Goal: Information Seeking & Learning: Learn about a topic

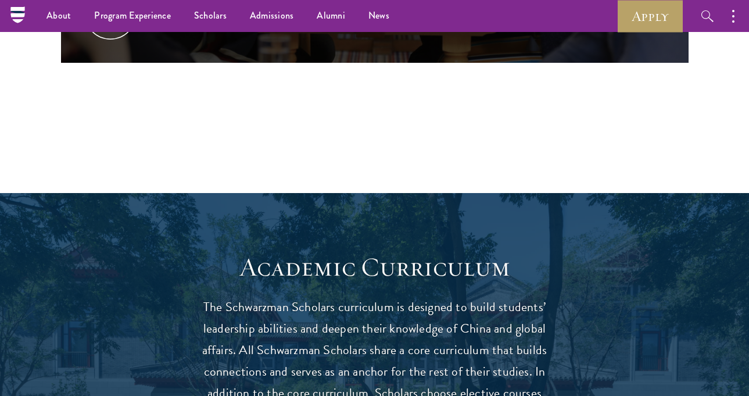
scroll to position [490, 0]
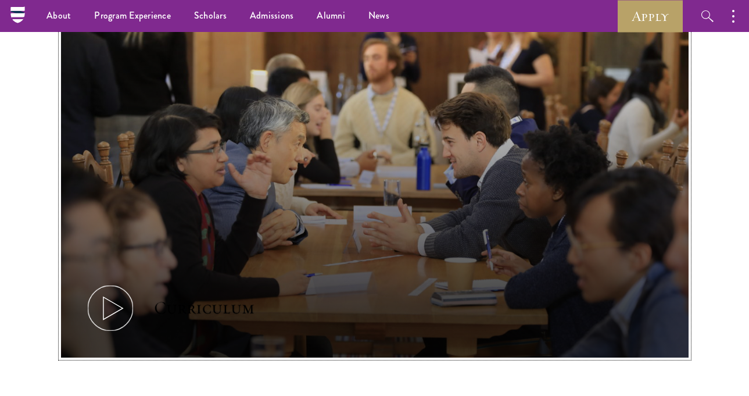
click at [117, 298] on icon at bounding box center [110, 308] width 52 height 52
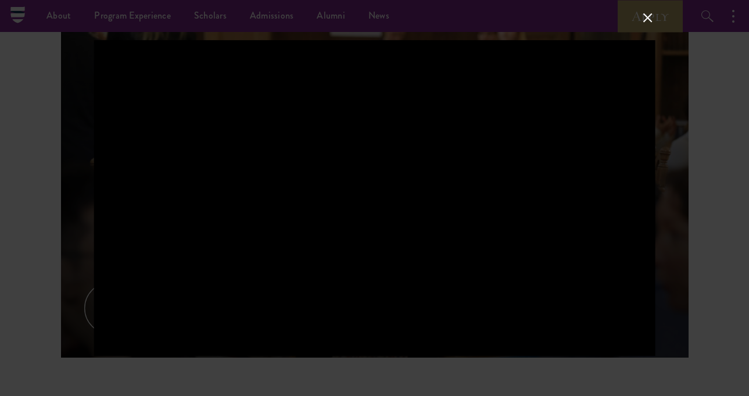
click at [649, 20] on button at bounding box center [647, 17] width 15 height 15
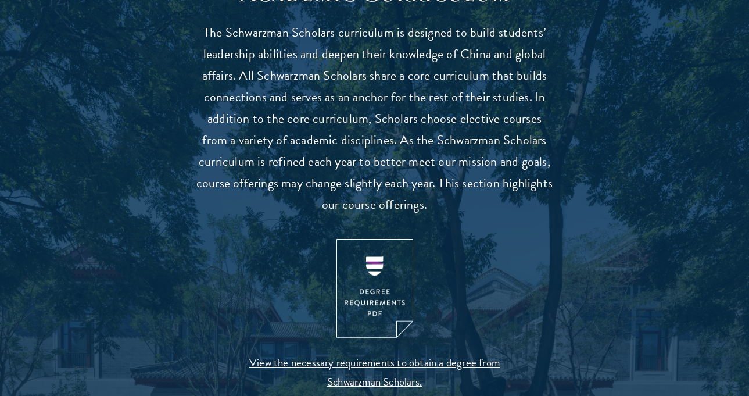
scroll to position [1062, 0]
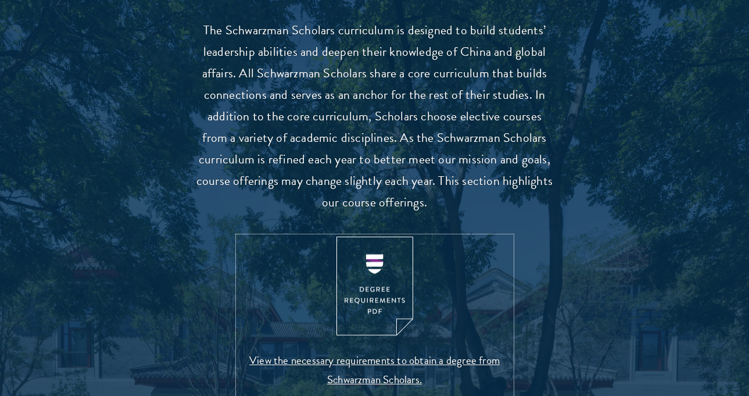
click at [374, 275] on img at bounding box center [374, 286] width 77 height 99
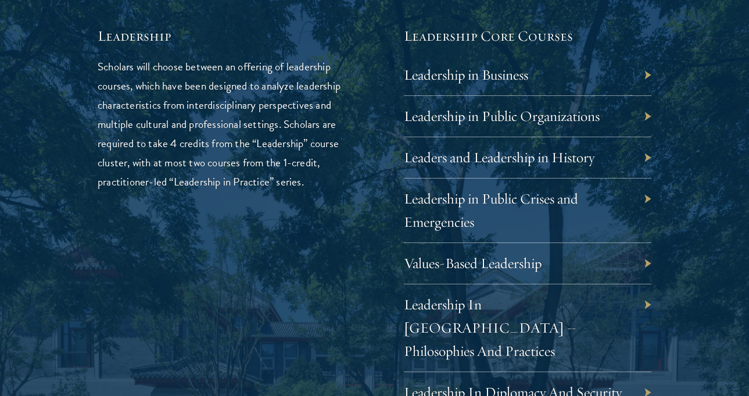
scroll to position [1925, 0]
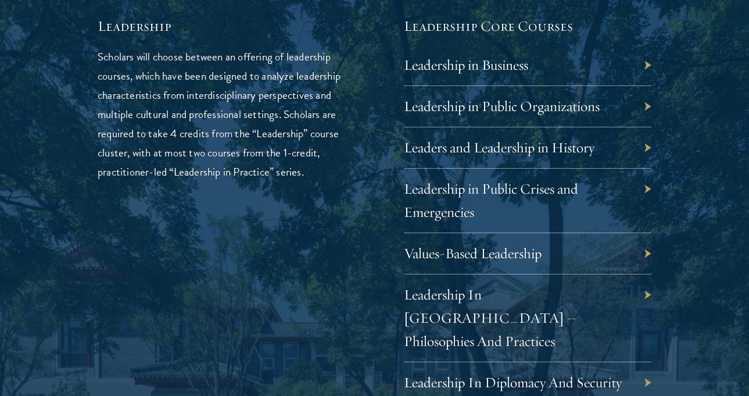
click at [554, 69] on div "Leadership in Business" at bounding box center [528, 65] width 248 height 41
click at [645, 66] on div "Leadership in Business" at bounding box center [528, 65] width 248 height 41
click at [600, 81] on div "Leadership in Business" at bounding box center [528, 65] width 248 height 41
click at [454, 85] on div "Leadership in Business" at bounding box center [528, 65] width 248 height 41
click at [454, 80] on div "Leadership in Business" at bounding box center [528, 65] width 248 height 41
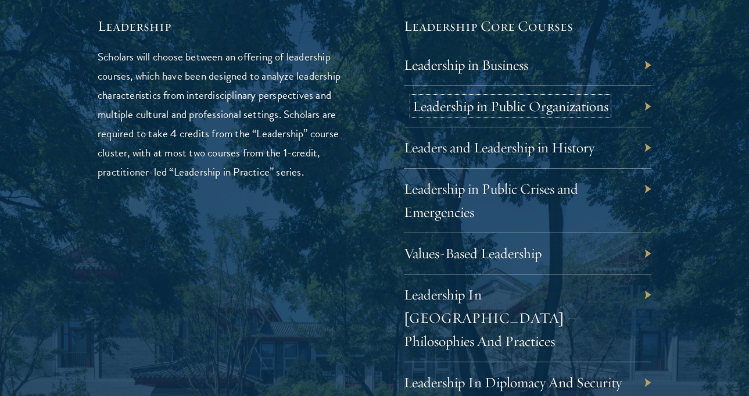
click at [453, 107] on link "Leadership in Public Organizations" at bounding box center [511, 106] width 196 height 18
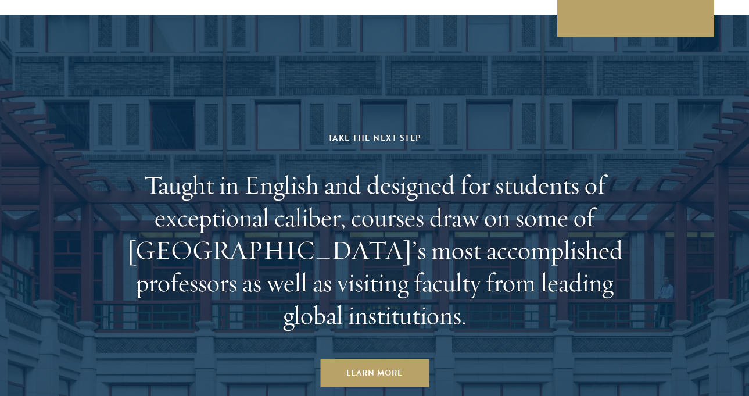
scroll to position [6898, 0]
